Goal: Information Seeking & Learning: Learn about a topic

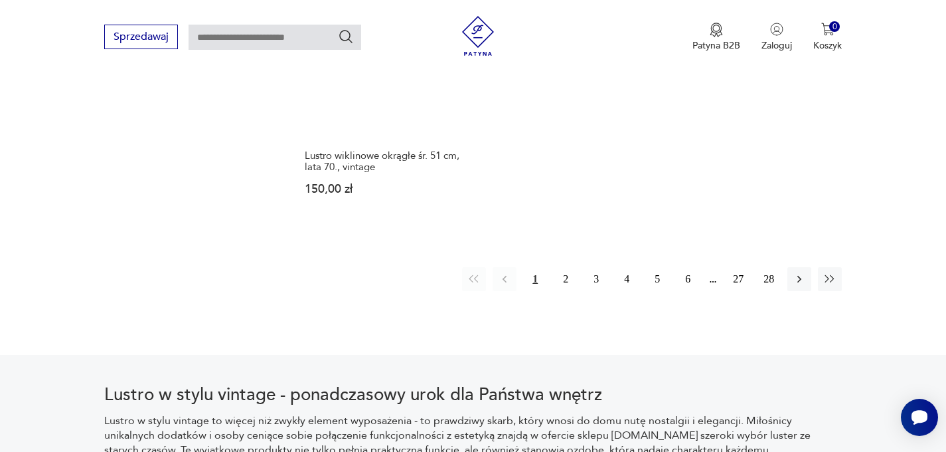
scroll to position [2017, 0]
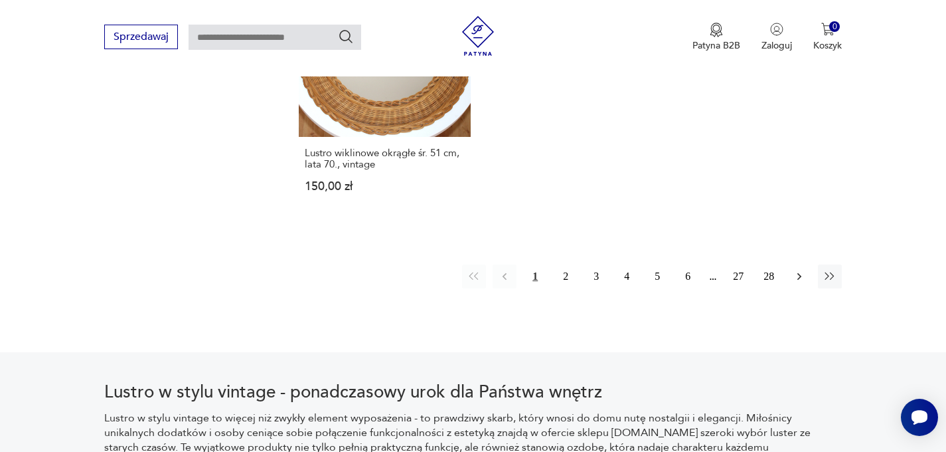
click at [802, 270] on icon "button" at bounding box center [799, 276] width 13 height 13
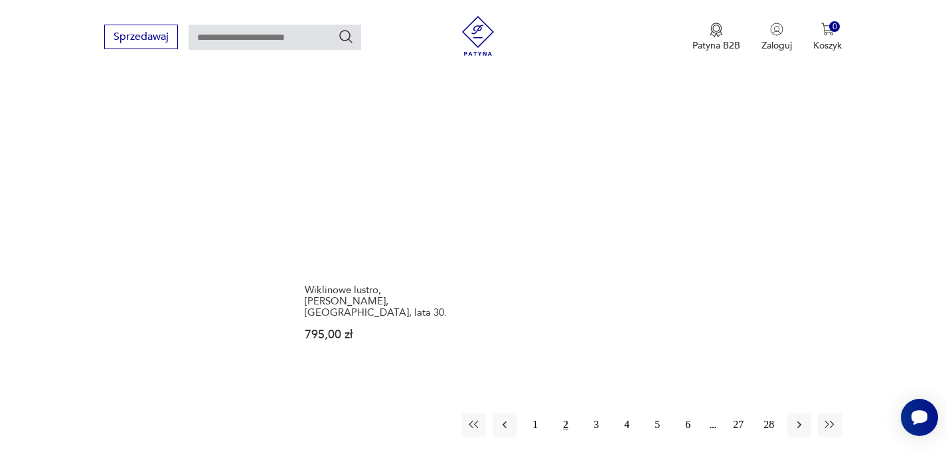
scroll to position [1870, 0]
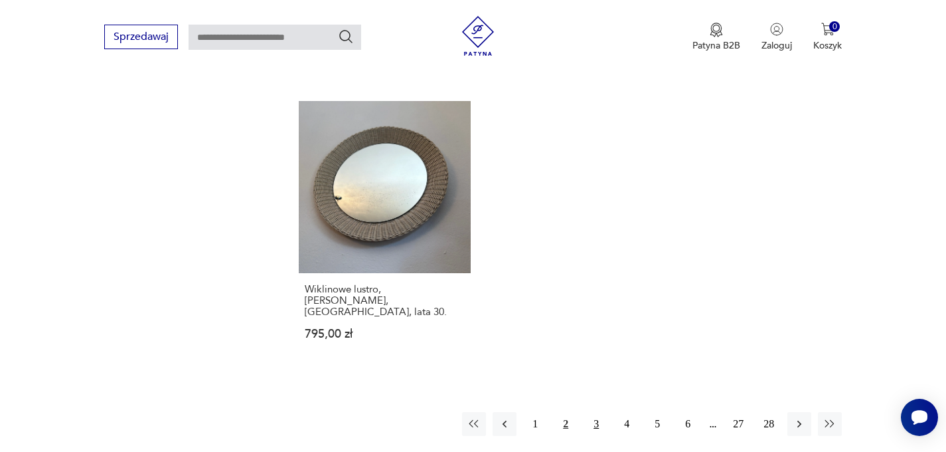
click at [596, 413] on button "3" at bounding box center [596, 424] width 24 height 24
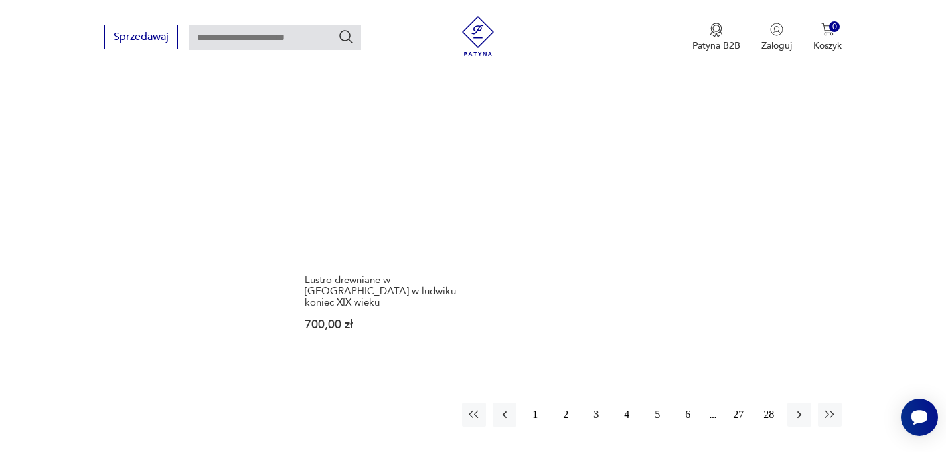
scroll to position [1902, 0]
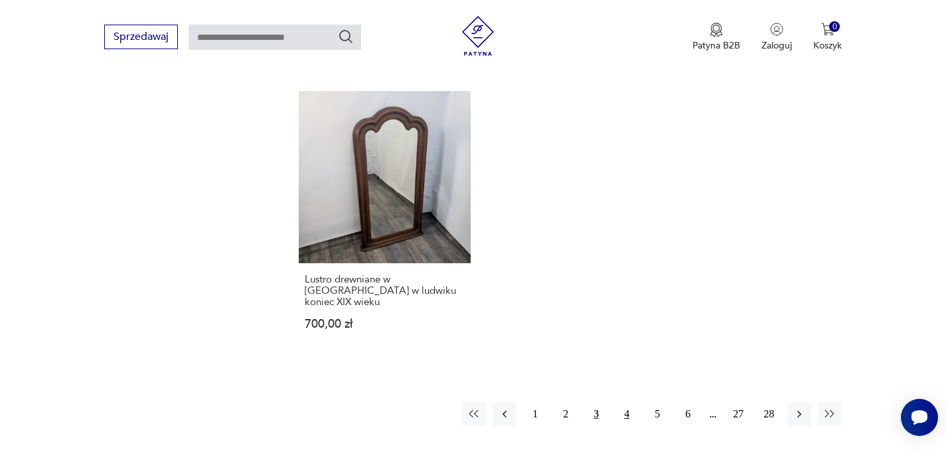
click at [623, 402] on button "4" at bounding box center [627, 414] width 24 height 24
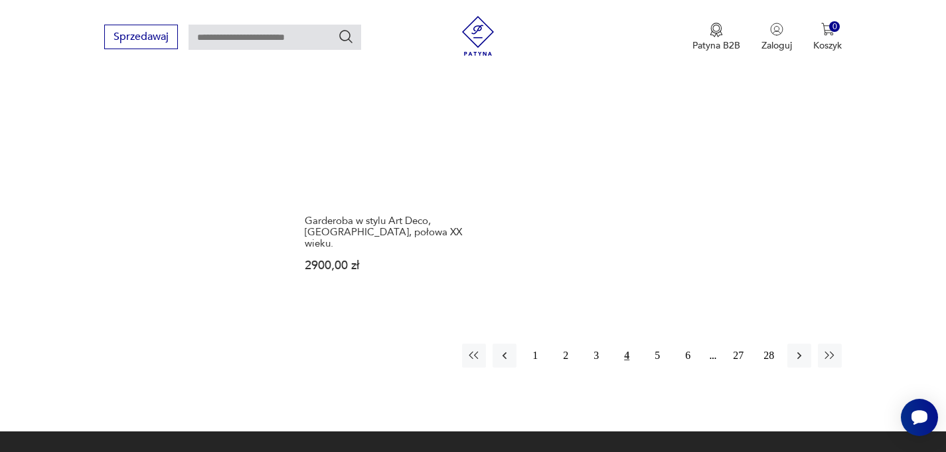
scroll to position [1955, 0]
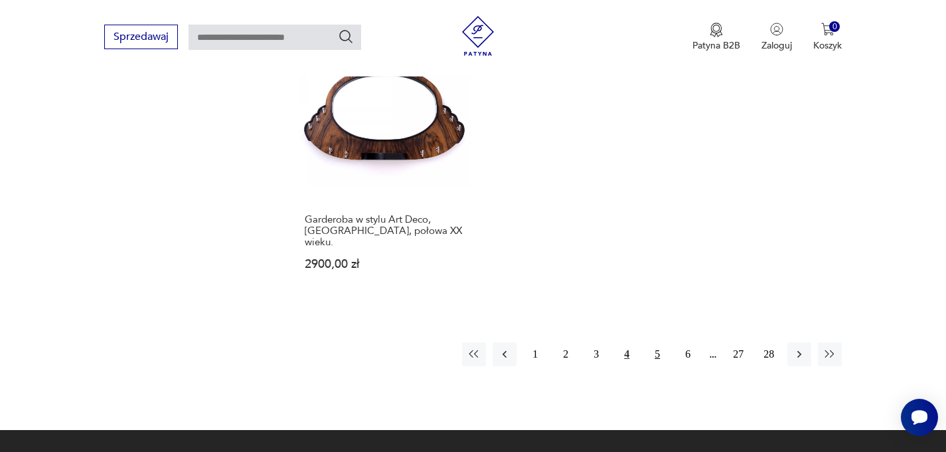
click at [662, 342] on button "5" at bounding box center [657, 354] width 24 height 24
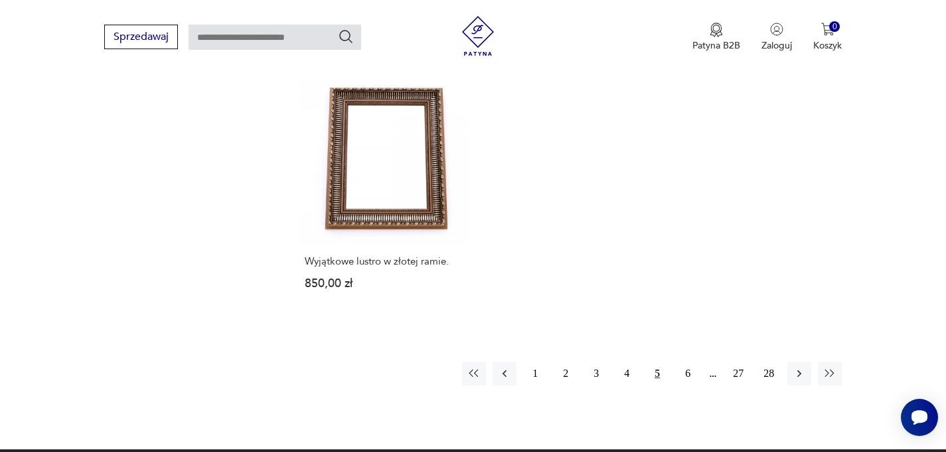
scroll to position [1904, 0]
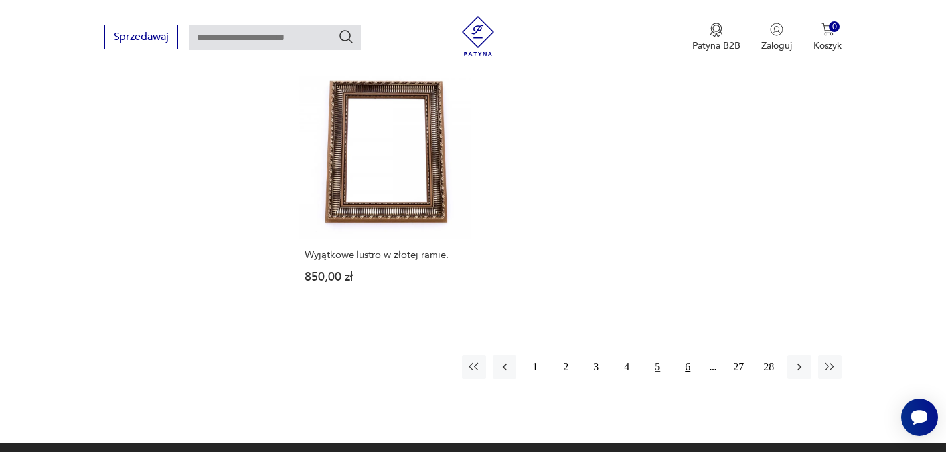
click at [691, 365] on button "6" at bounding box center [688, 367] width 24 height 24
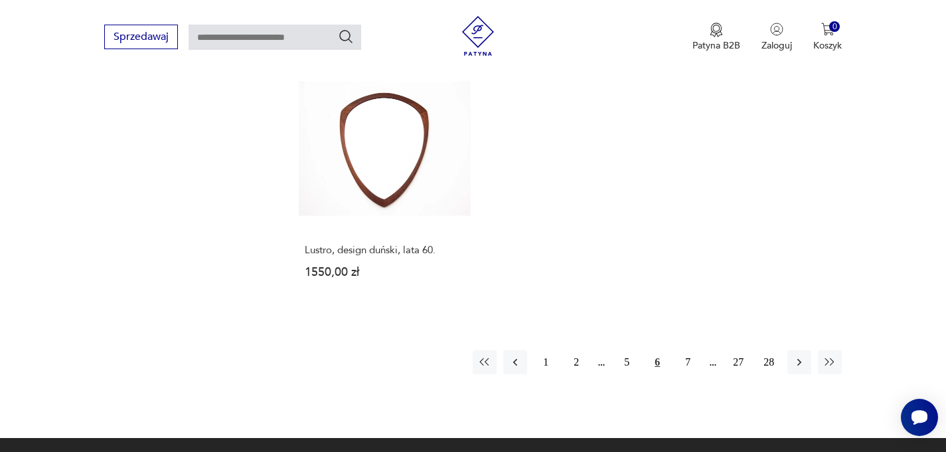
scroll to position [1949, 0]
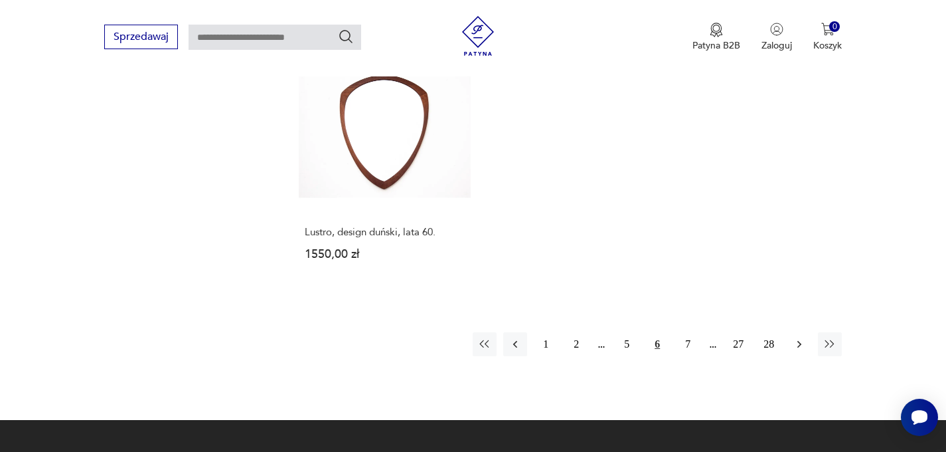
click at [795, 337] on icon "button" at bounding box center [799, 343] width 13 height 13
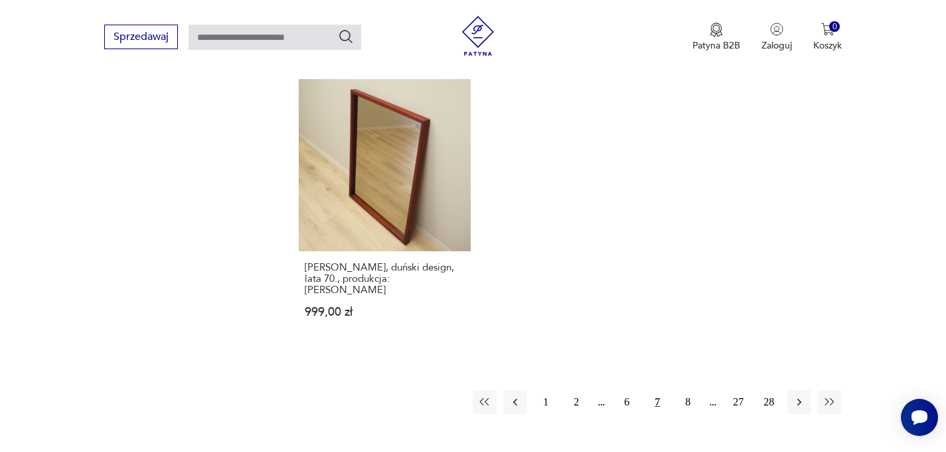
scroll to position [1932, 0]
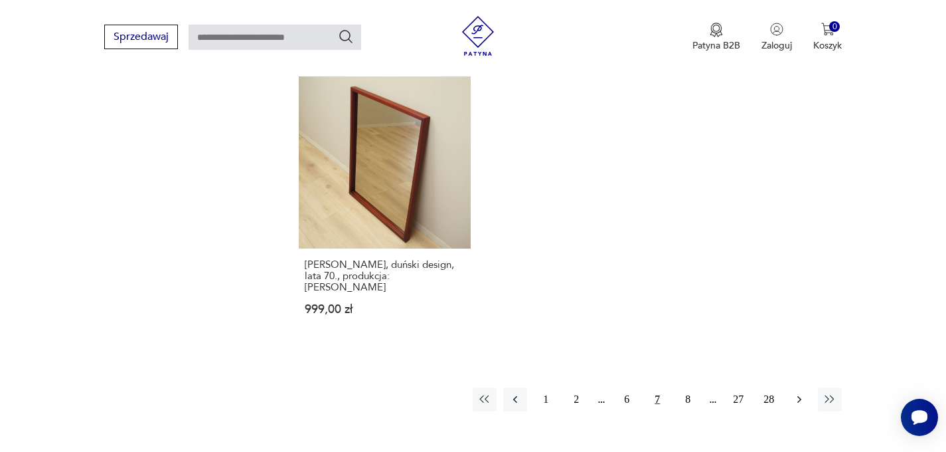
click at [793, 392] on icon "button" at bounding box center [799, 398] width 13 height 13
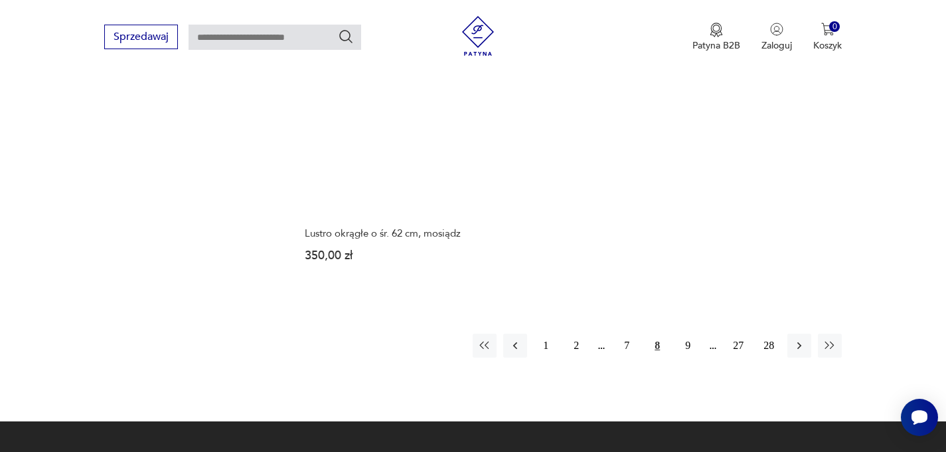
scroll to position [1983, 0]
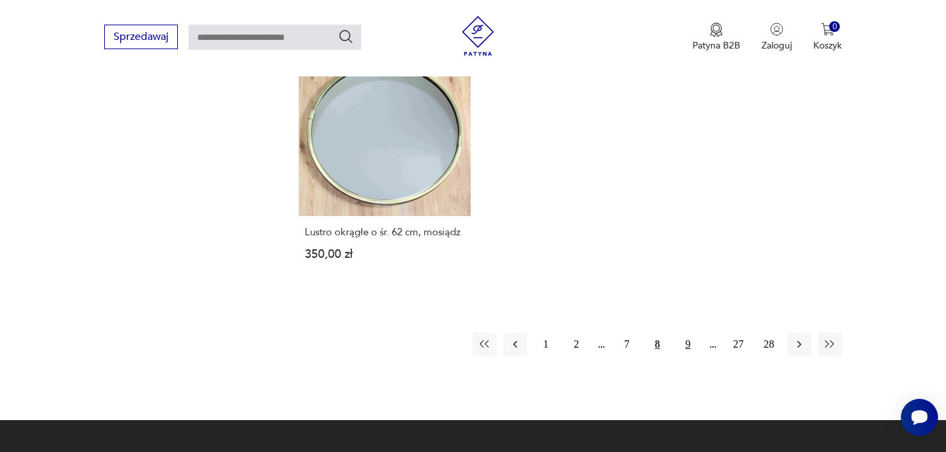
click at [687, 332] on button "9" at bounding box center [688, 344] width 24 height 24
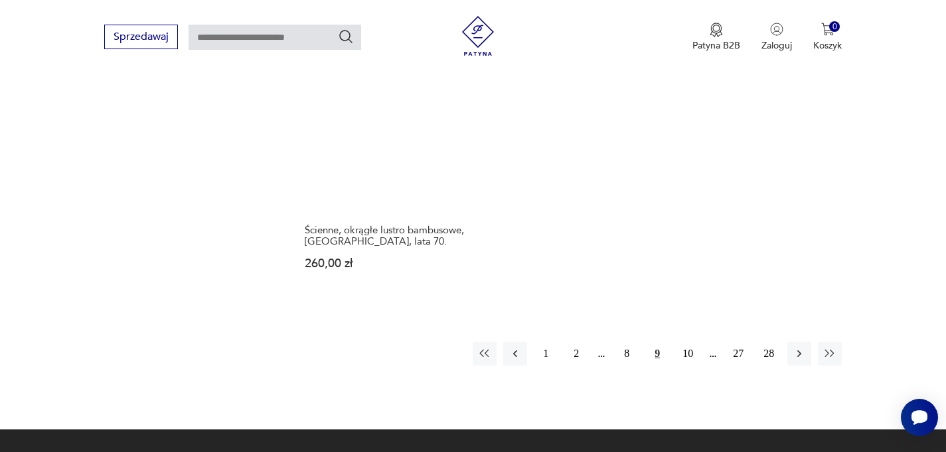
scroll to position [1953, 0]
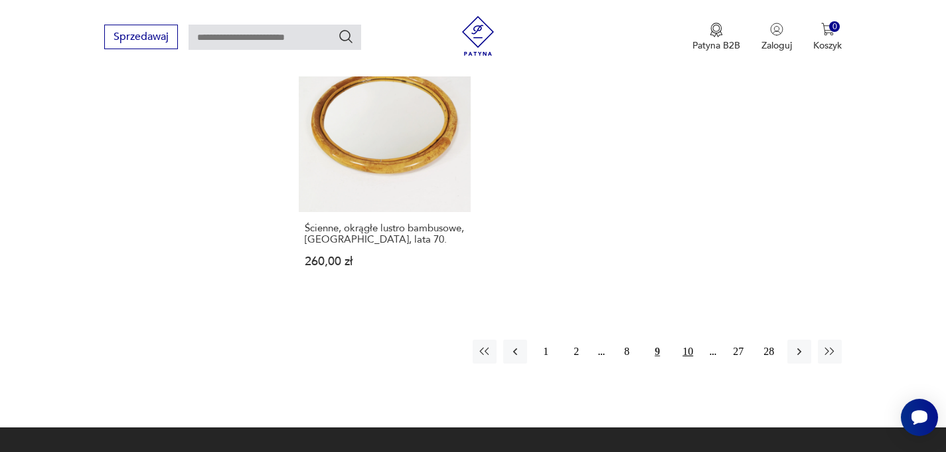
click at [687, 339] on button "10" at bounding box center [688, 351] width 24 height 24
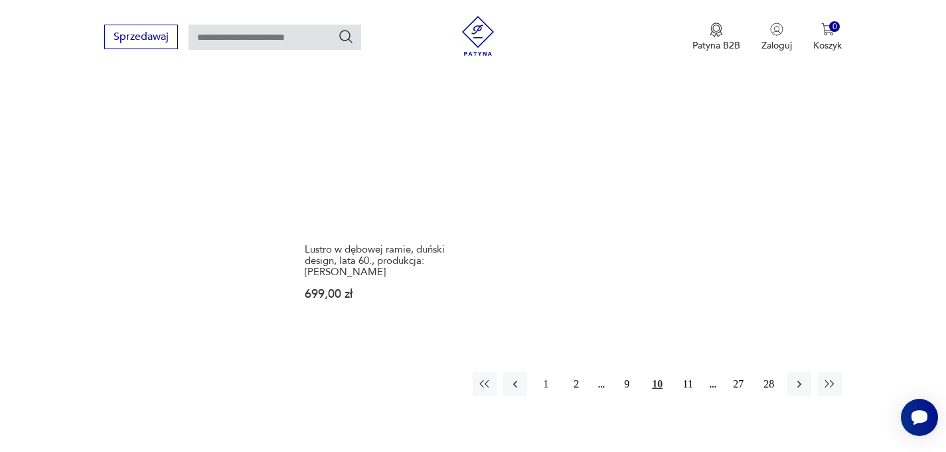
scroll to position [1985, 0]
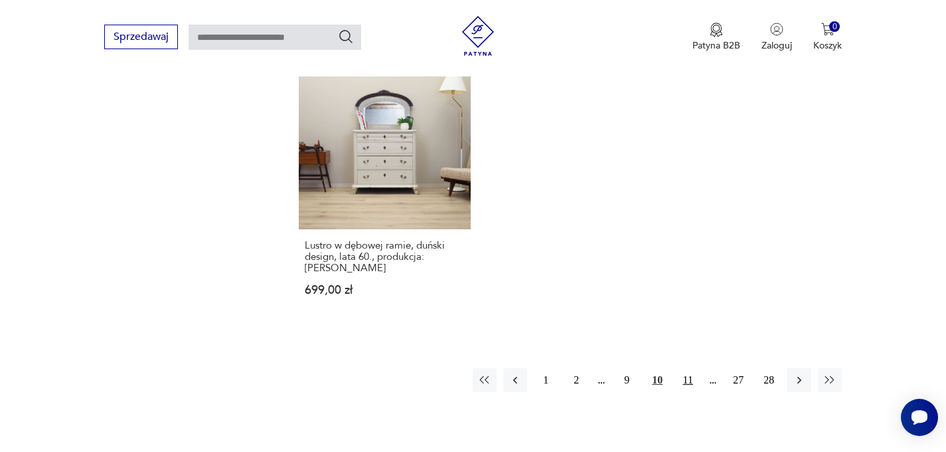
click at [685, 368] on button "11" at bounding box center [688, 380] width 24 height 24
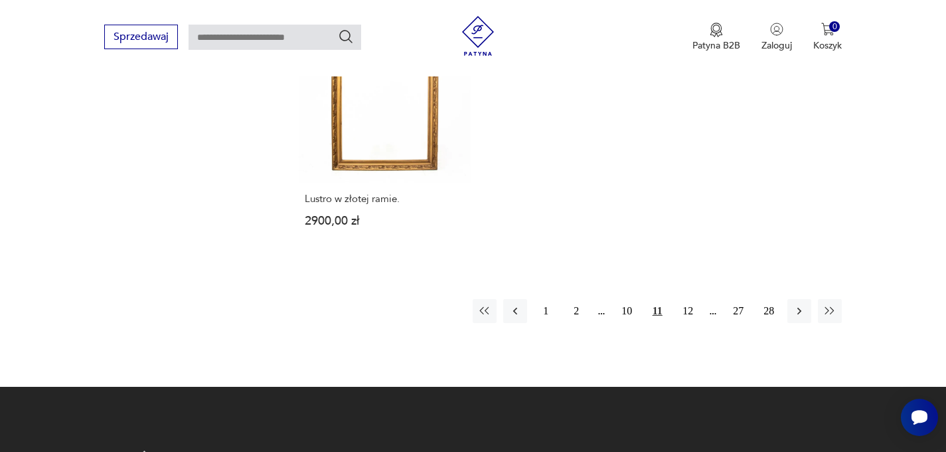
scroll to position [1986, 0]
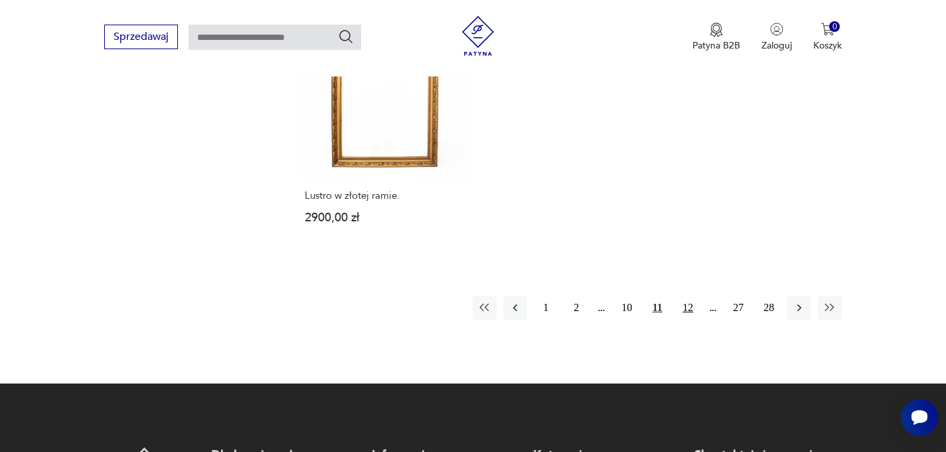
click at [691, 295] on button "12" at bounding box center [688, 307] width 24 height 24
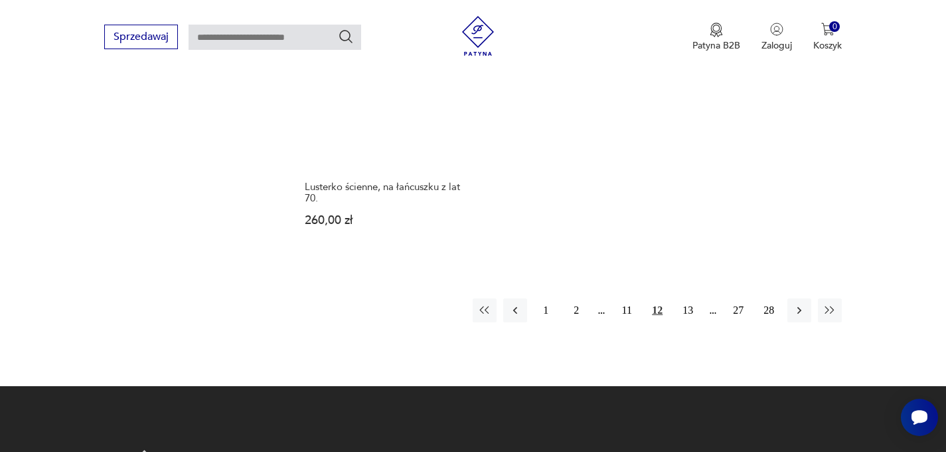
scroll to position [2011, 0]
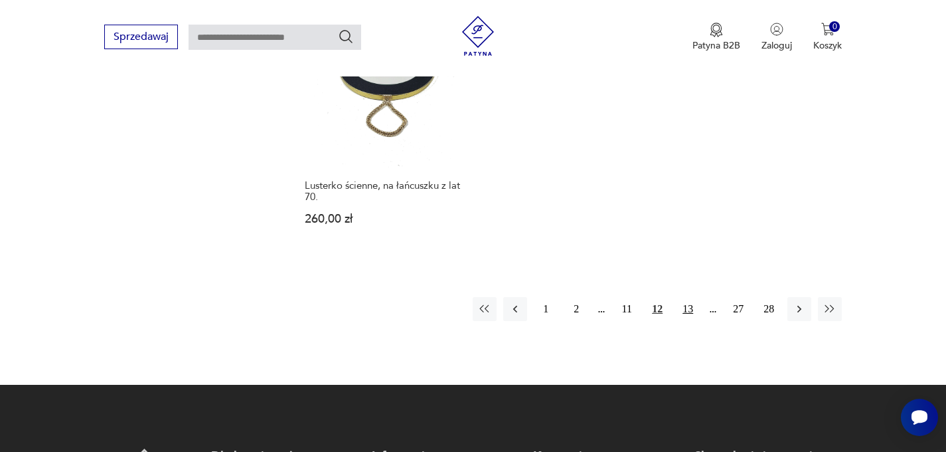
click at [687, 297] on button "13" at bounding box center [688, 309] width 24 height 24
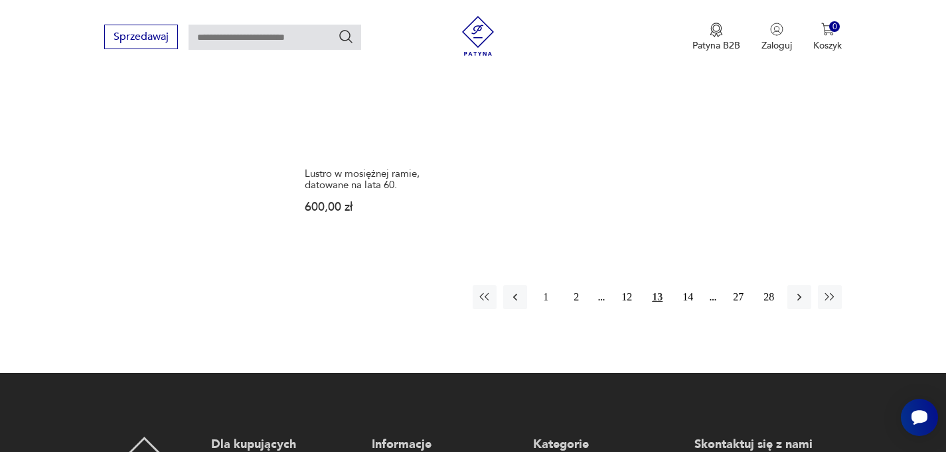
scroll to position [2001, 0]
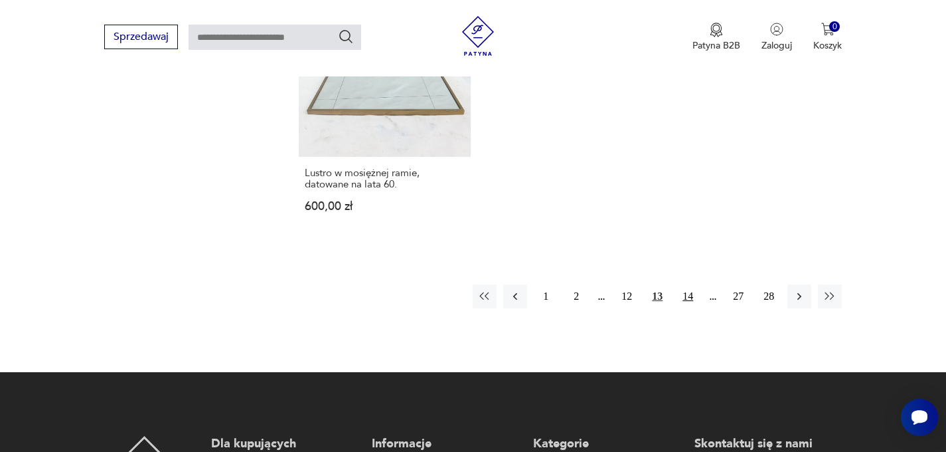
click at [688, 286] on button "14" at bounding box center [688, 296] width 24 height 24
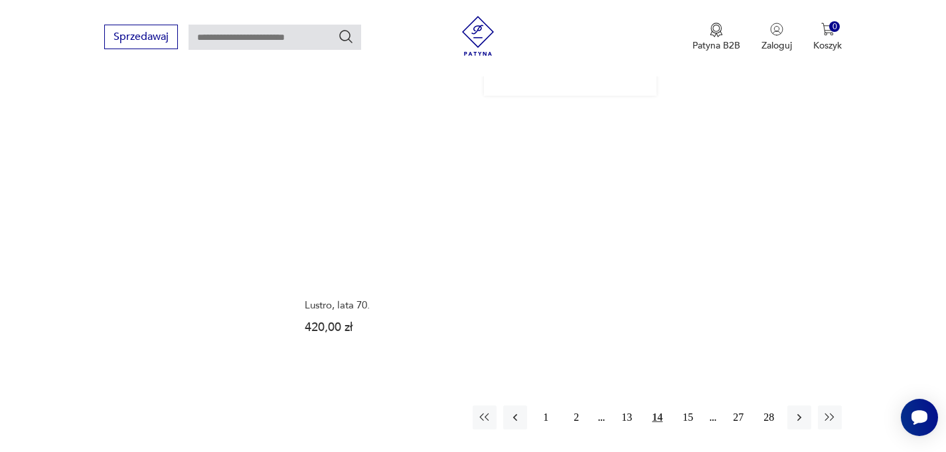
scroll to position [1904, 0]
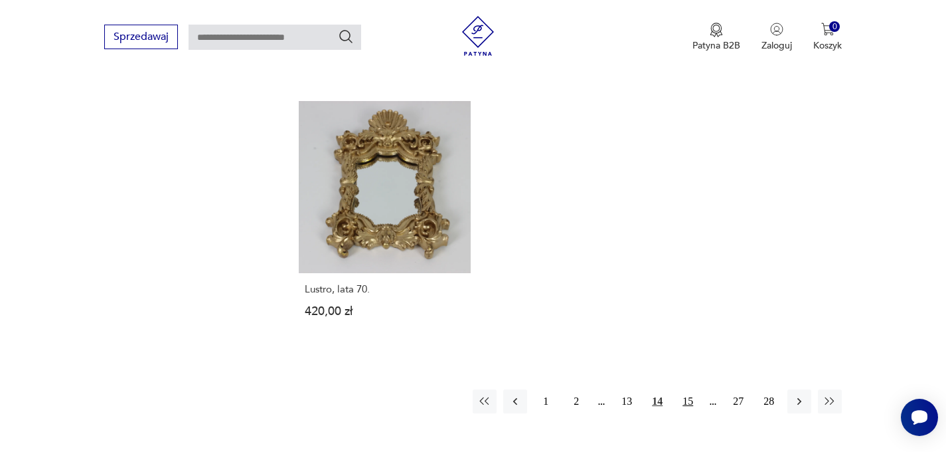
click at [693, 412] on button "15" at bounding box center [688, 401] width 24 height 24
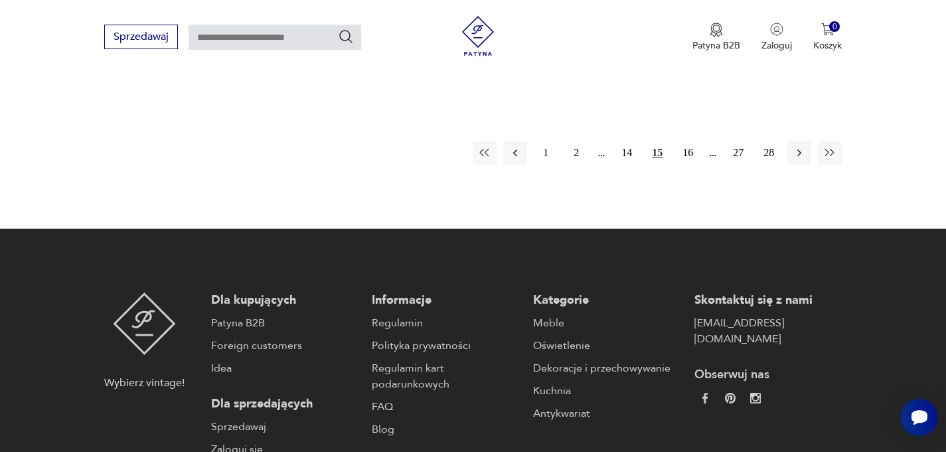
scroll to position [2131, 0]
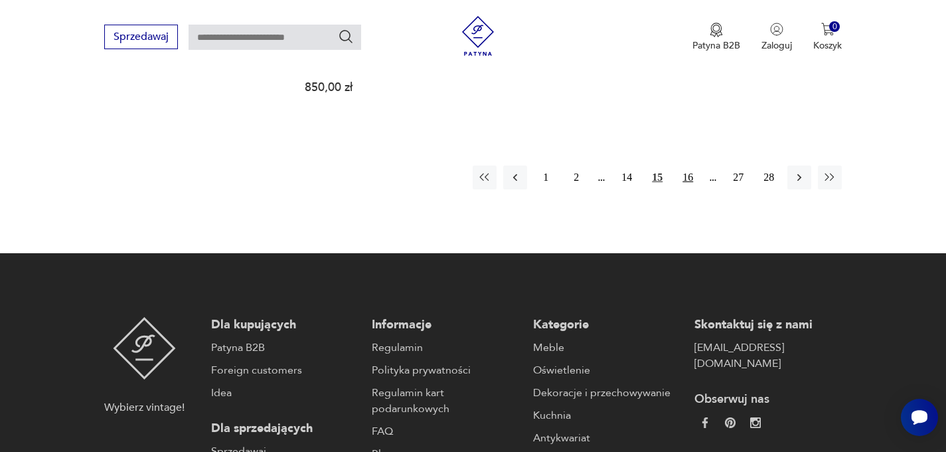
click at [691, 165] on button "16" at bounding box center [688, 177] width 24 height 24
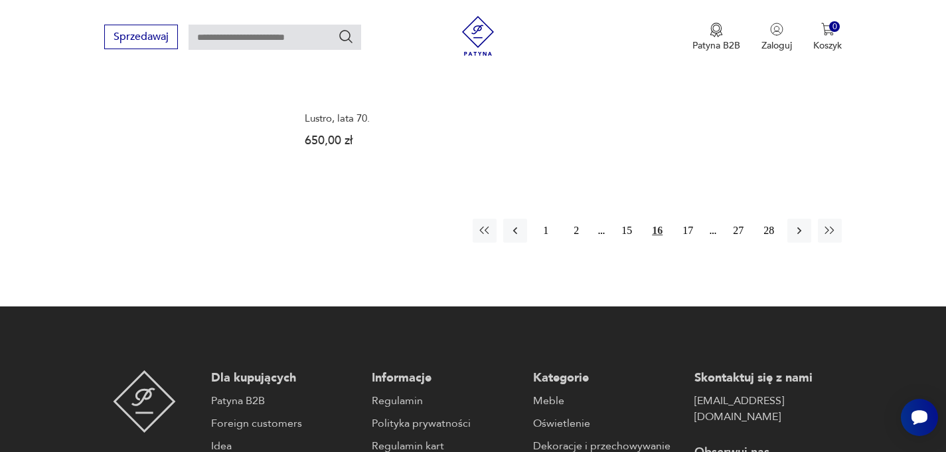
scroll to position [2048, 0]
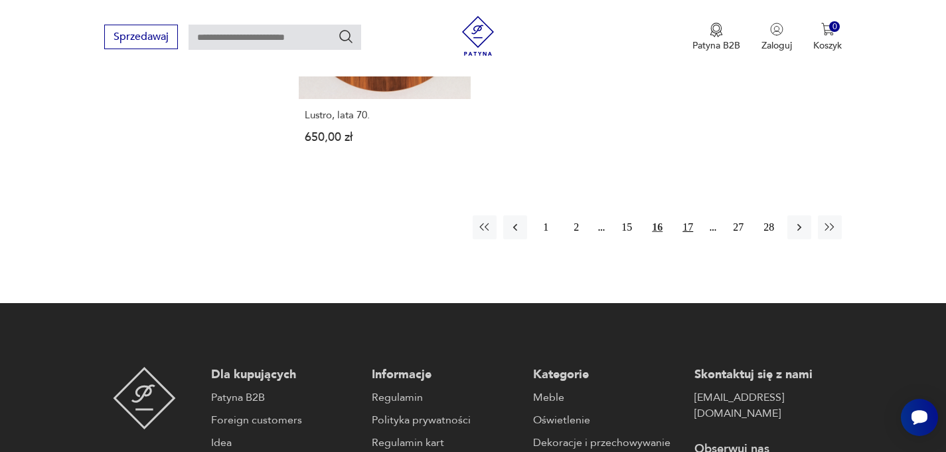
click at [686, 224] on button "17" at bounding box center [688, 227] width 24 height 24
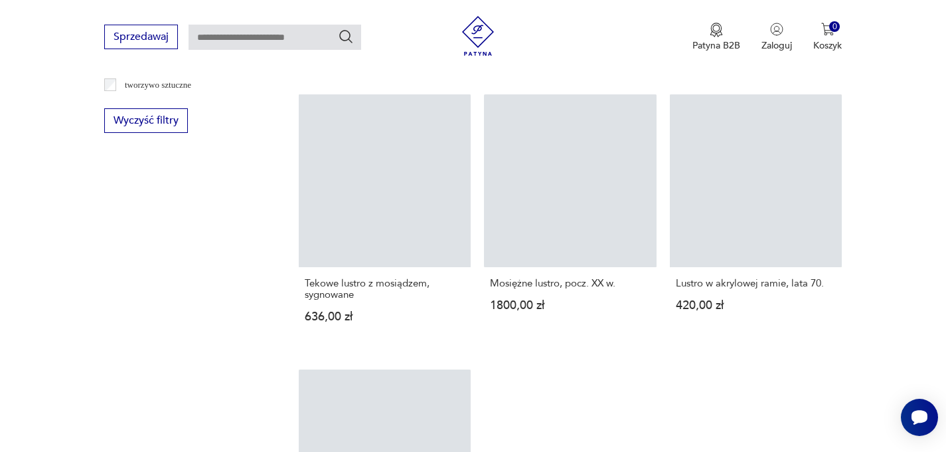
scroll to position [1629, 0]
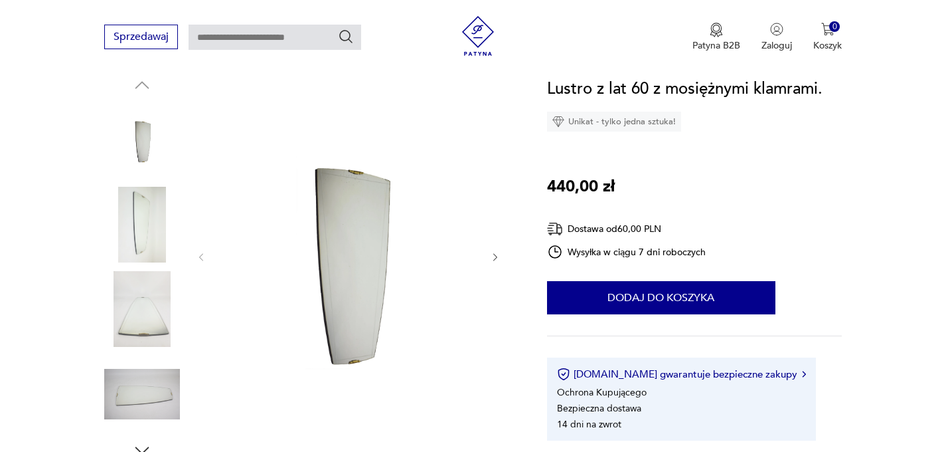
scroll to position [145, 0]
click at [495, 262] on button "button" at bounding box center [495, 256] width 11 height 13
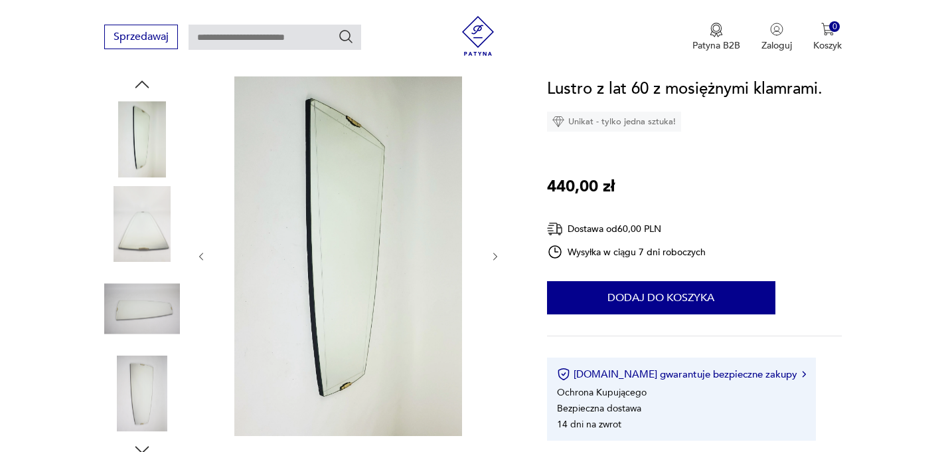
click at [495, 262] on button "button" at bounding box center [495, 256] width 11 height 13
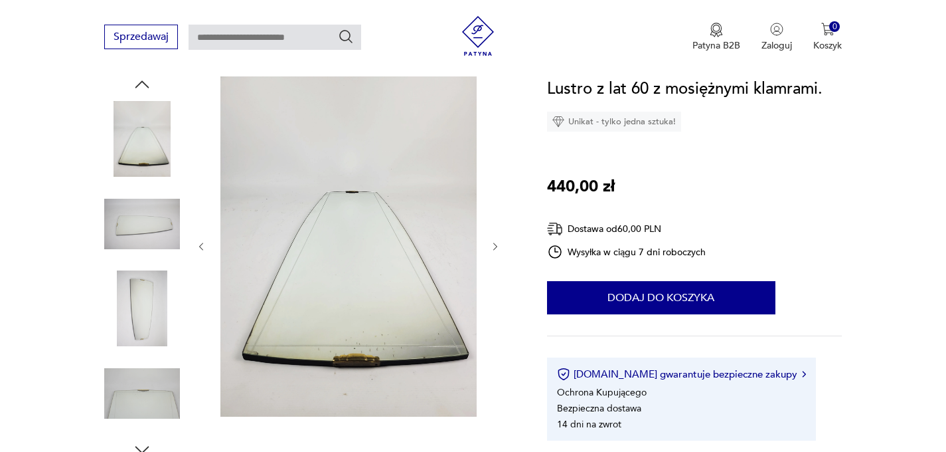
click at [495, 262] on div at bounding box center [348, 246] width 305 height 344
click at [495, 241] on icon "button" at bounding box center [495, 246] width 11 height 11
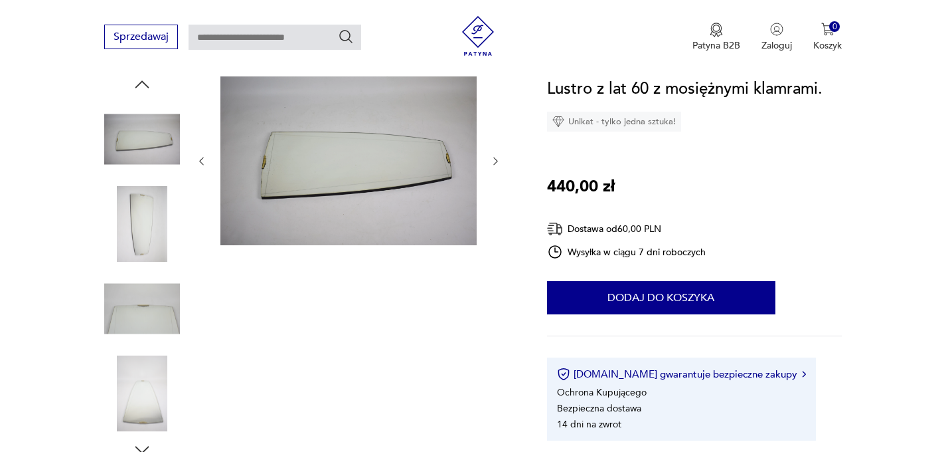
click at [495, 241] on div at bounding box center [348, 160] width 305 height 173
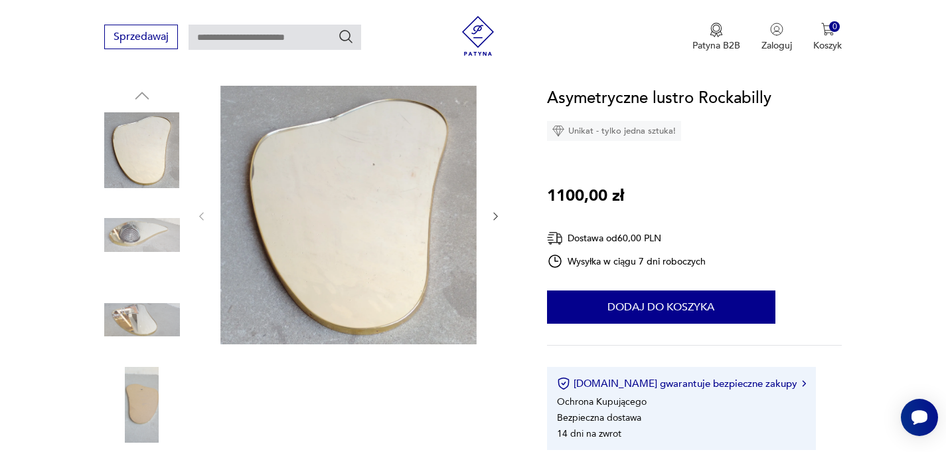
click at [490, 216] on icon "button" at bounding box center [495, 215] width 11 height 11
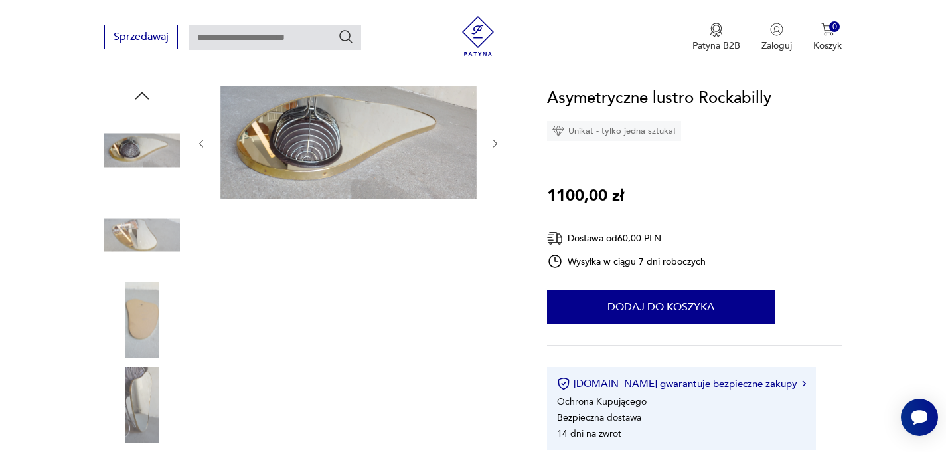
click at [490, 216] on div at bounding box center [348, 278] width 305 height 385
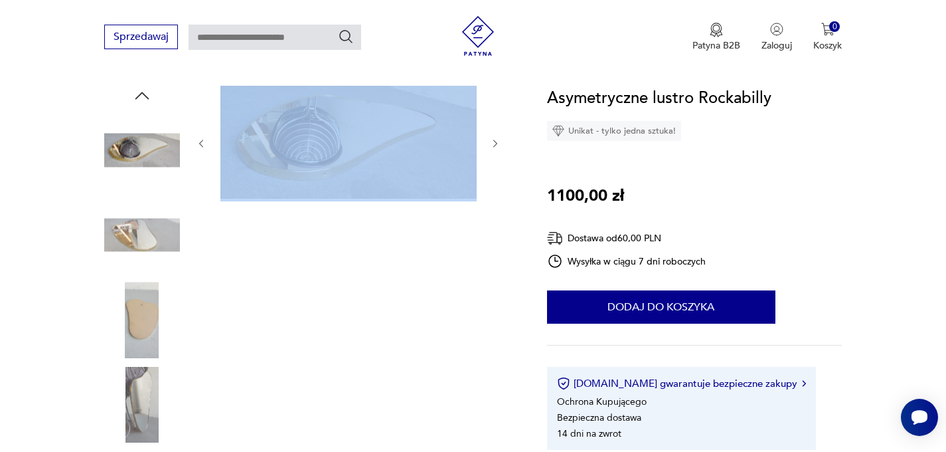
click at [497, 141] on icon "button" at bounding box center [495, 143] width 11 height 11
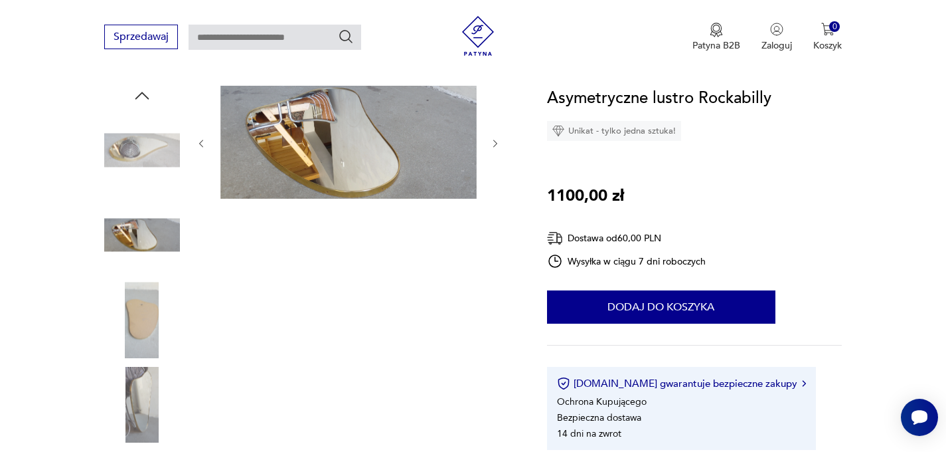
click at [497, 141] on icon "button" at bounding box center [495, 143] width 11 height 11
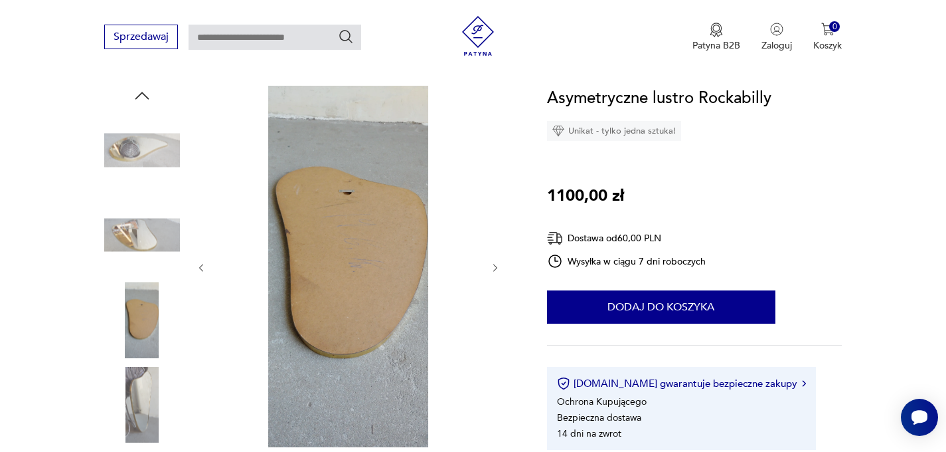
click at [497, 141] on div at bounding box center [348, 268] width 305 height 364
click at [493, 266] on icon "button" at bounding box center [495, 267] width 11 height 11
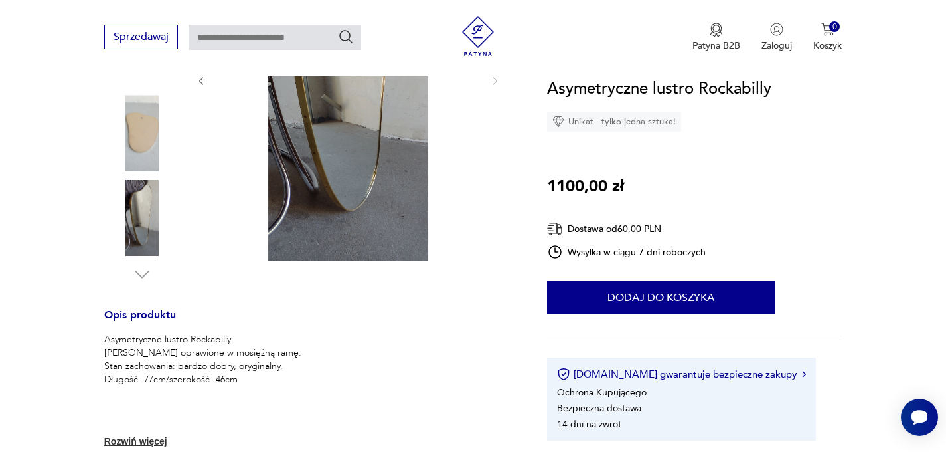
scroll to position [323, 0]
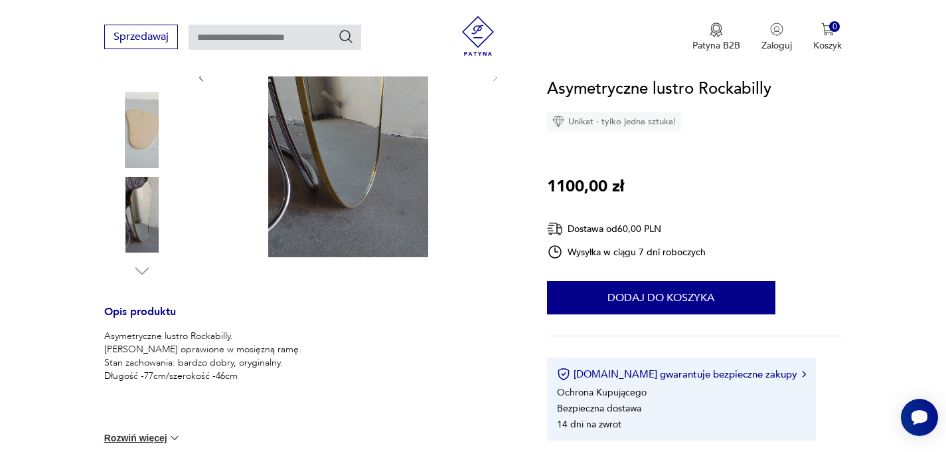
click at [133, 223] on img at bounding box center [142, 215] width 76 height 76
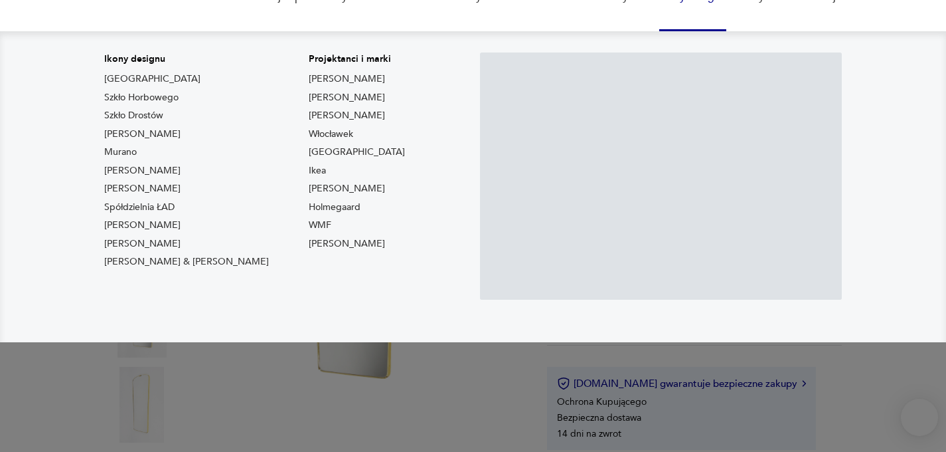
scroll to position [149, 0]
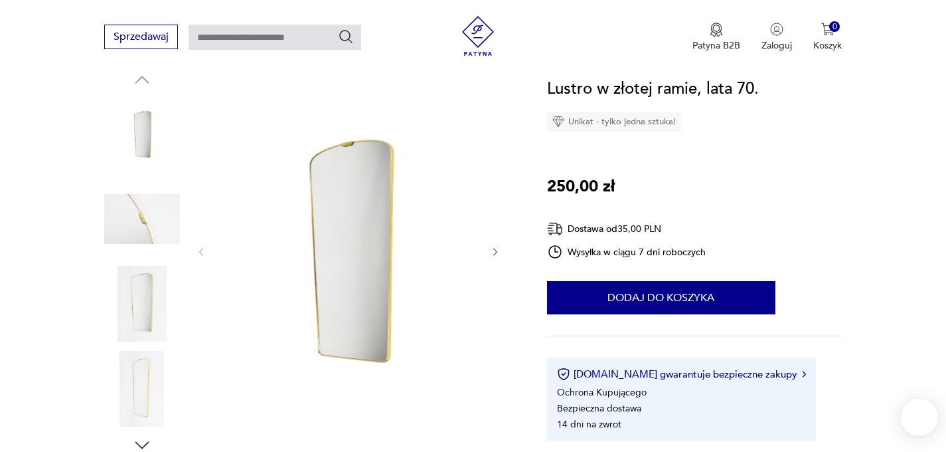
click at [497, 248] on icon "button" at bounding box center [495, 251] width 11 height 11
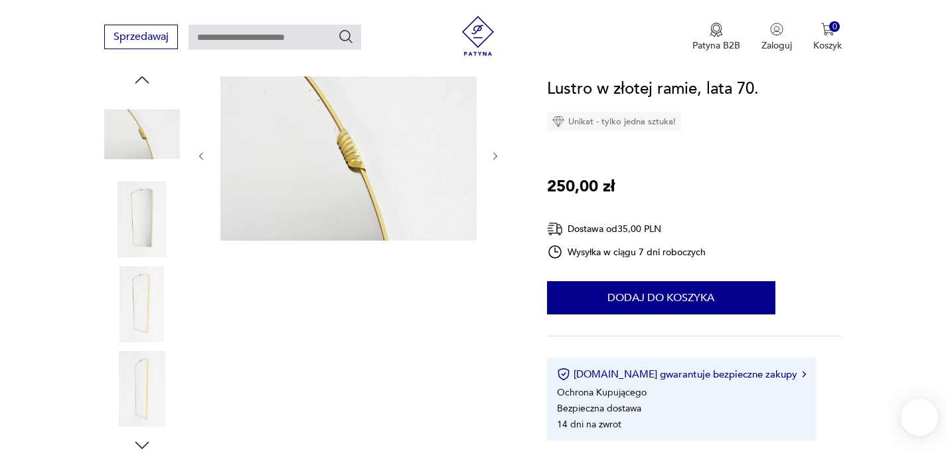
click at [497, 248] on div at bounding box center [348, 262] width 305 height 385
click at [496, 155] on icon "button" at bounding box center [495, 156] width 11 height 11
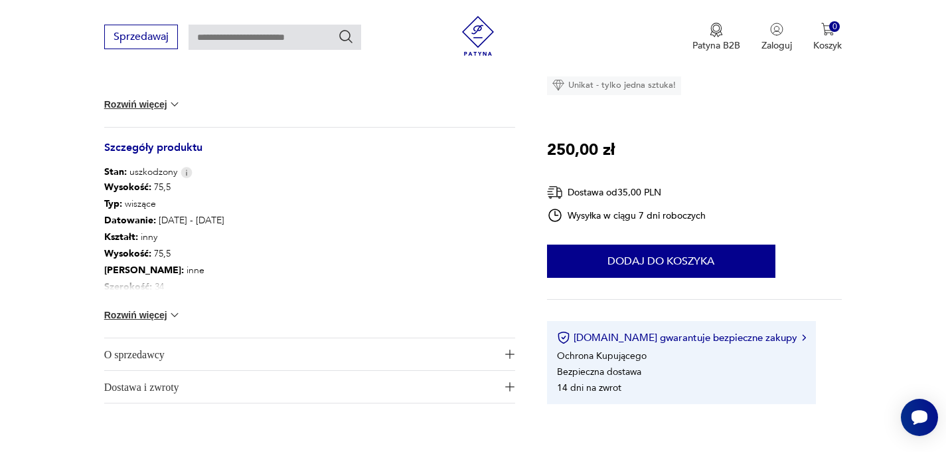
scroll to position [0, 0]
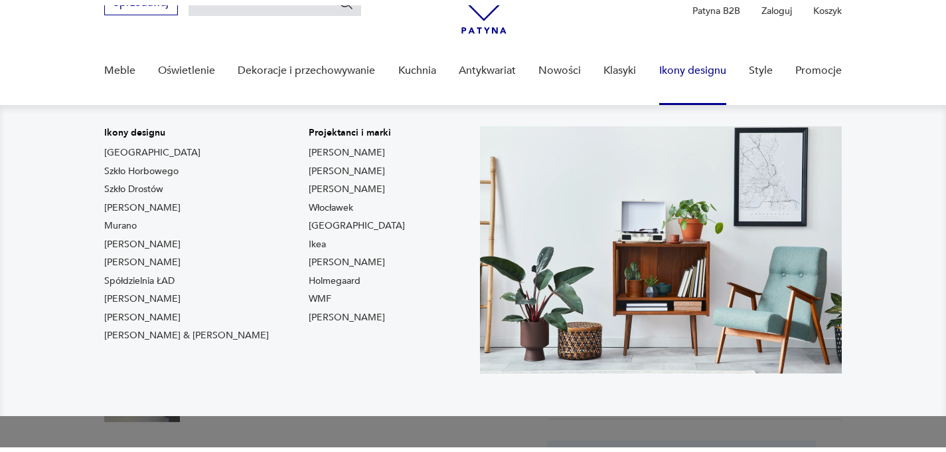
scroll to position [103, 0]
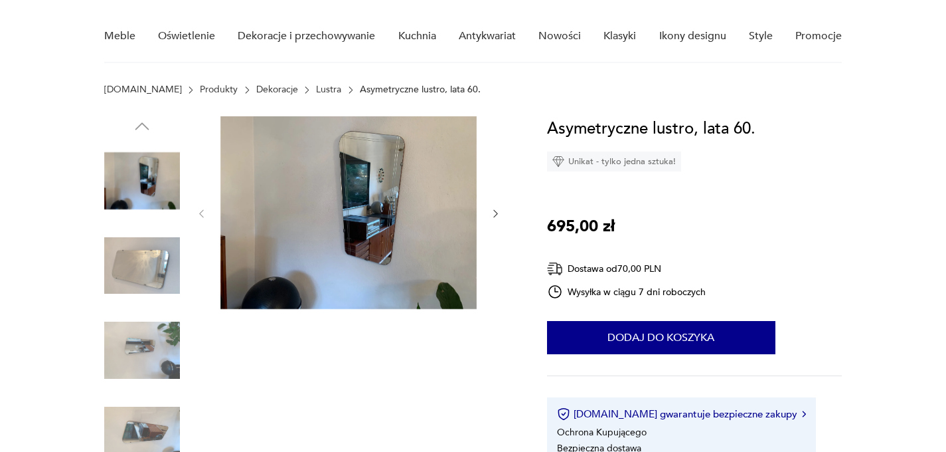
click at [495, 213] on icon "button" at bounding box center [495, 213] width 11 height 11
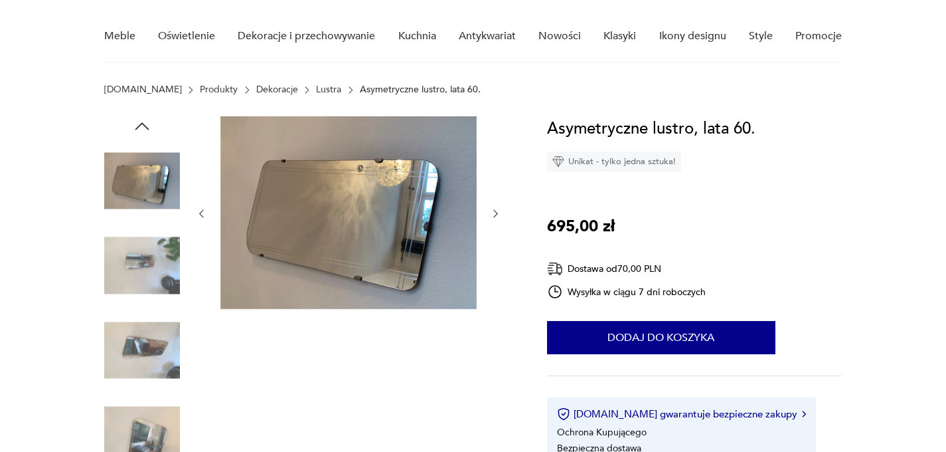
click at [495, 213] on icon "button" at bounding box center [495, 213] width 11 height 11
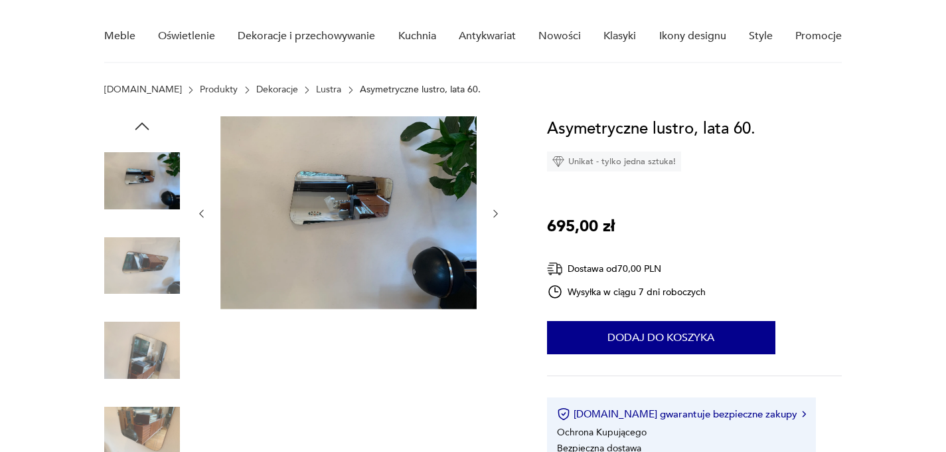
click at [495, 213] on icon "button" at bounding box center [495, 213] width 11 height 11
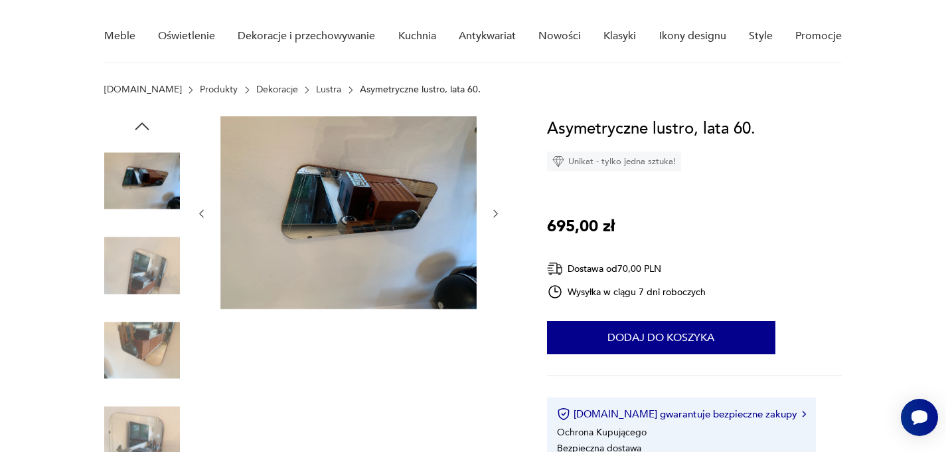
scroll to position [0, 0]
click at [495, 213] on icon "button" at bounding box center [495, 213] width 11 height 11
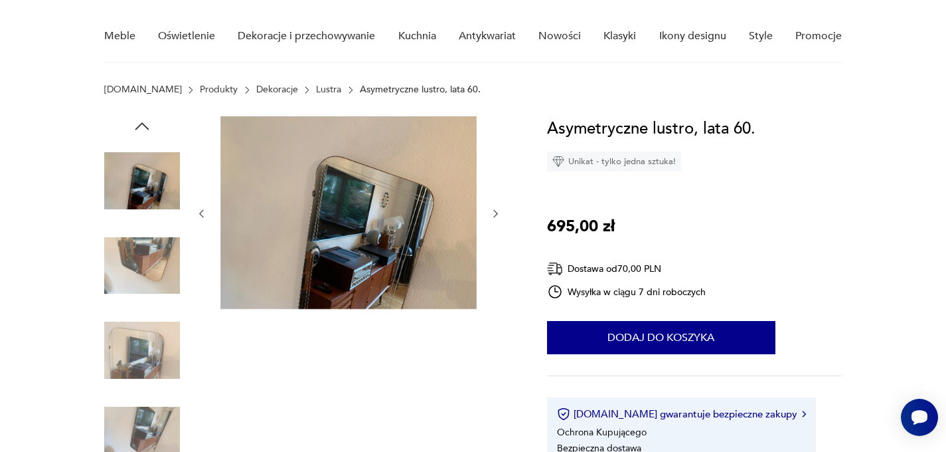
click at [495, 213] on icon "button" at bounding box center [495, 213] width 11 height 11
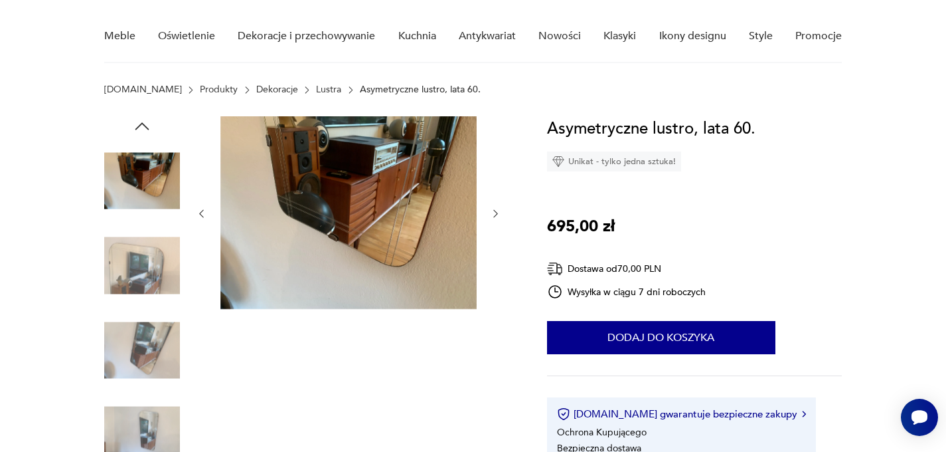
click at [131, 351] on img at bounding box center [142, 350] width 76 height 76
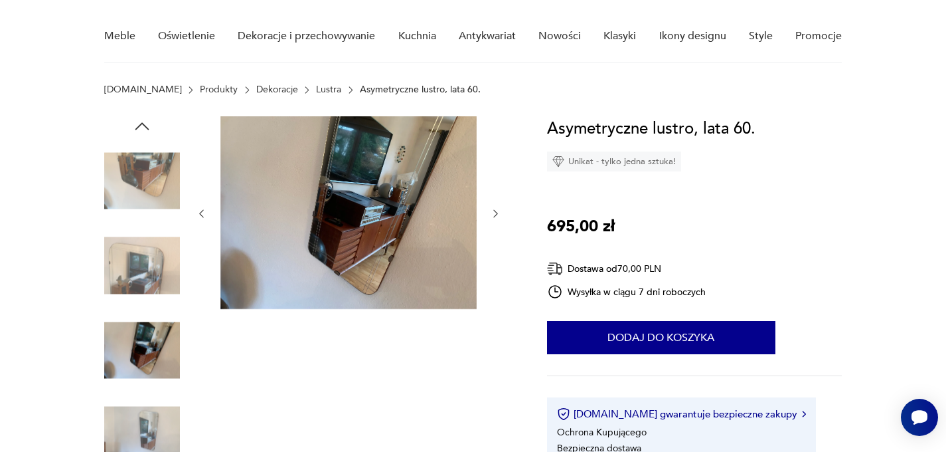
click at [497, 210] on icon "button" at bounding box center [495, 213] width 11 height 11
